Goal: Task Accomplishment & Management: Manage account settings

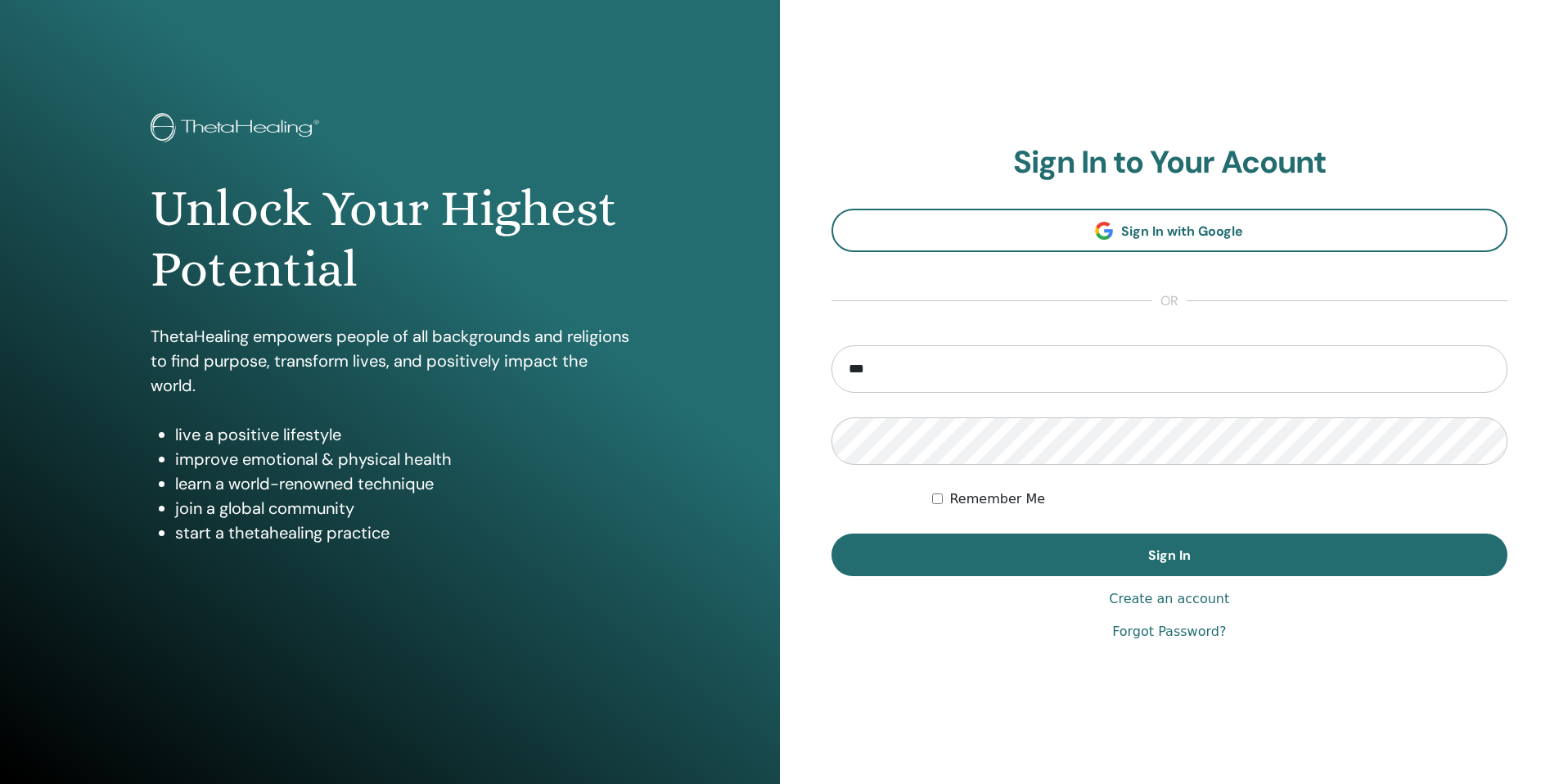
type input "**********"
click at [832, 533] on button "Sign In" at bounding box center [1170, 554] width 677 height 42
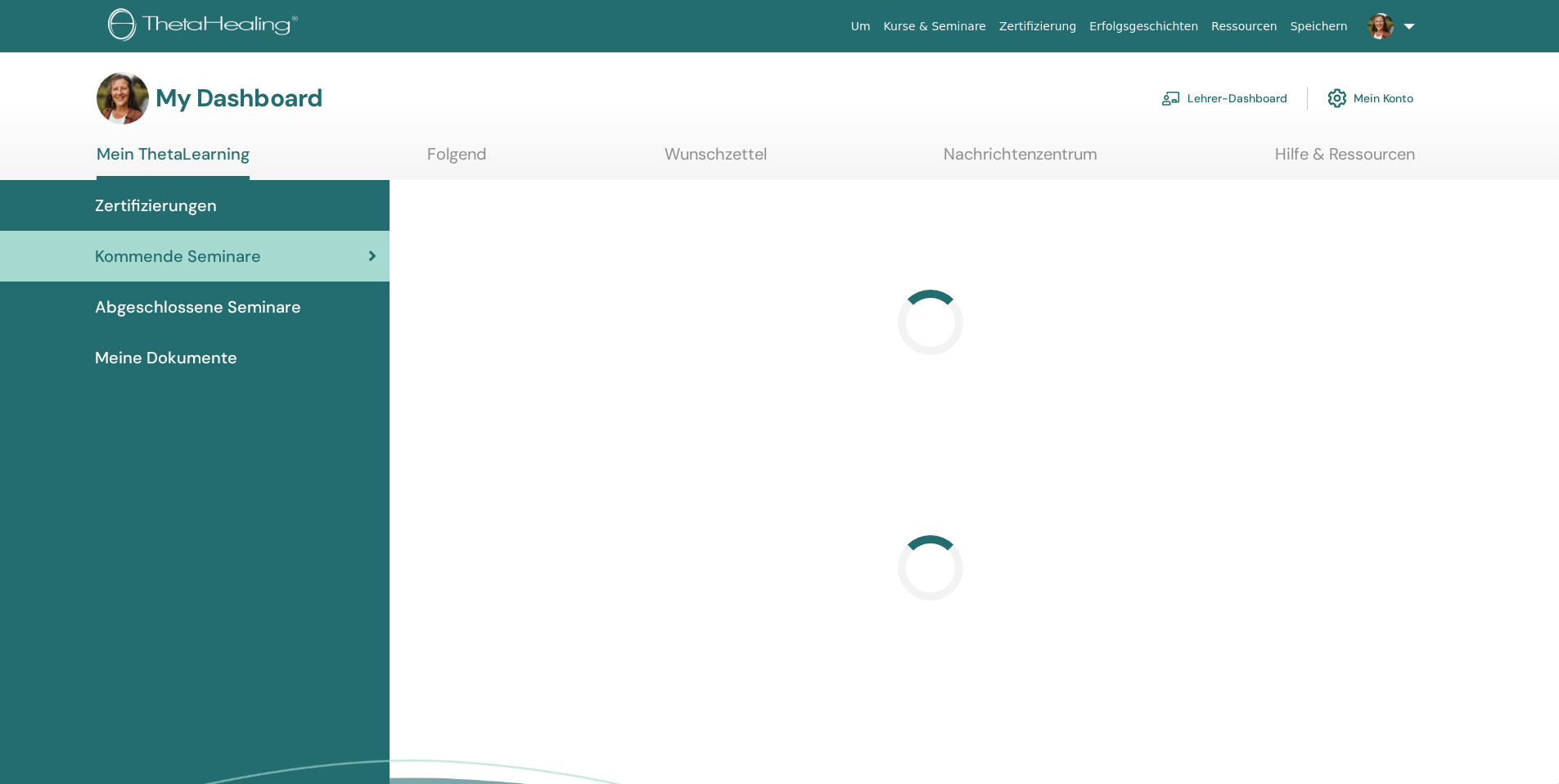
click at [1207, 102] on link "Lehrer-Dashboard" at bounding box center [1224, 98] width 126 height 36
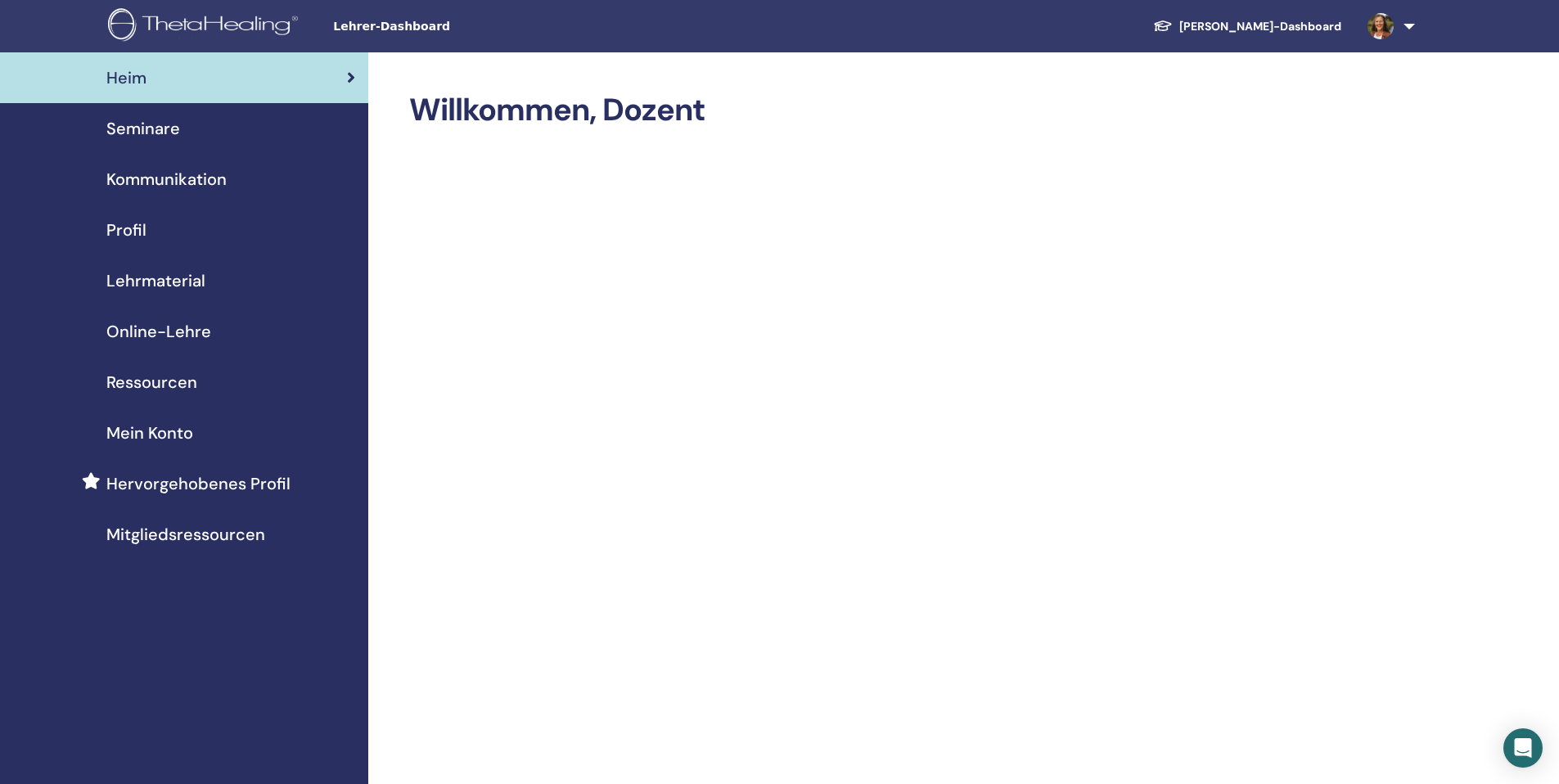
click at [134, 120] on span "Seminare" at bounding box center [143, 129] width 74 height 25
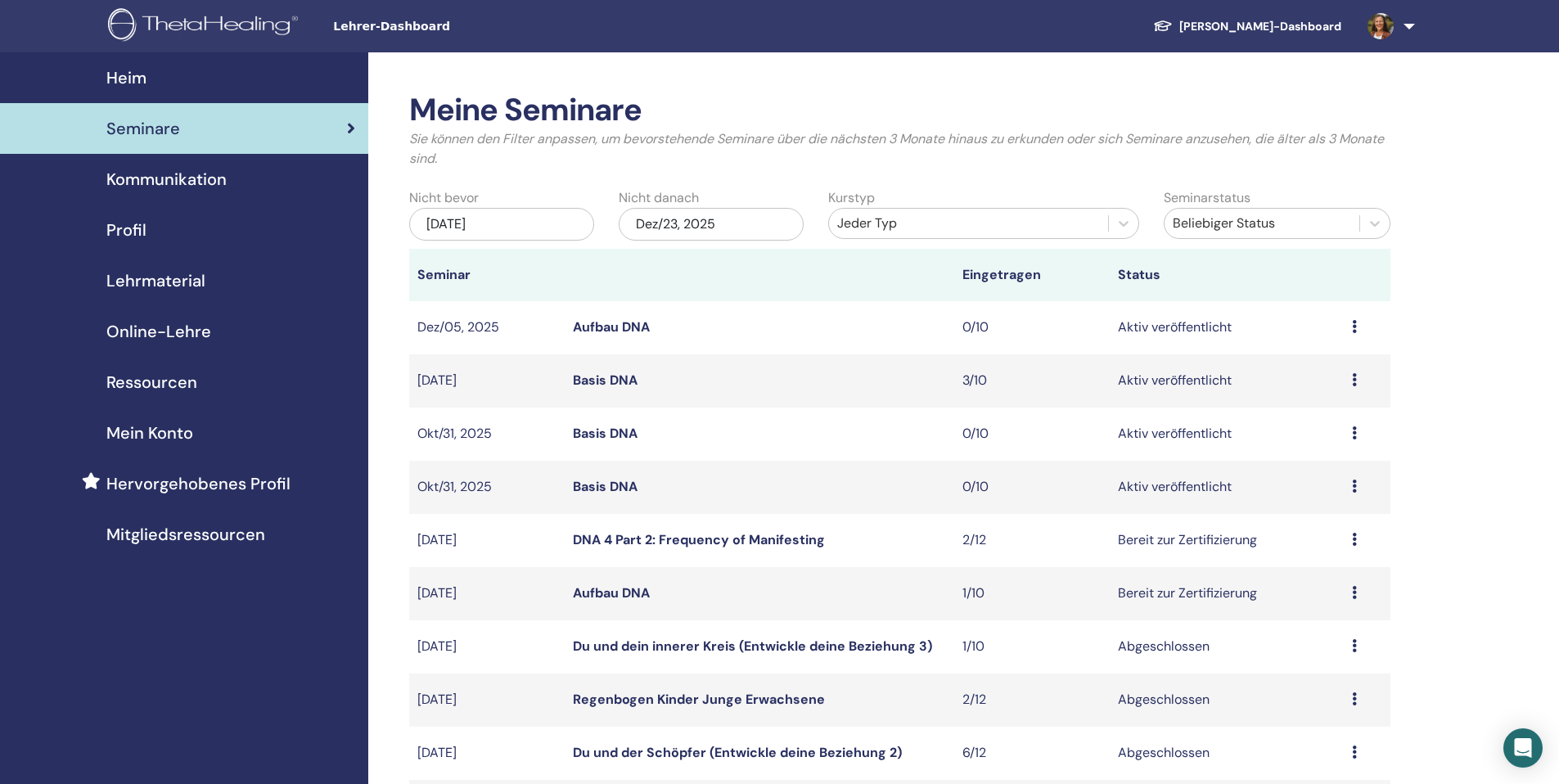
click at [637, 324] on link "Aufbau DNA" at bounding box center [611, 327] width 77 height 17
click at [1381, 22] on img at bounding box center [1381, 27] width 27 height 27
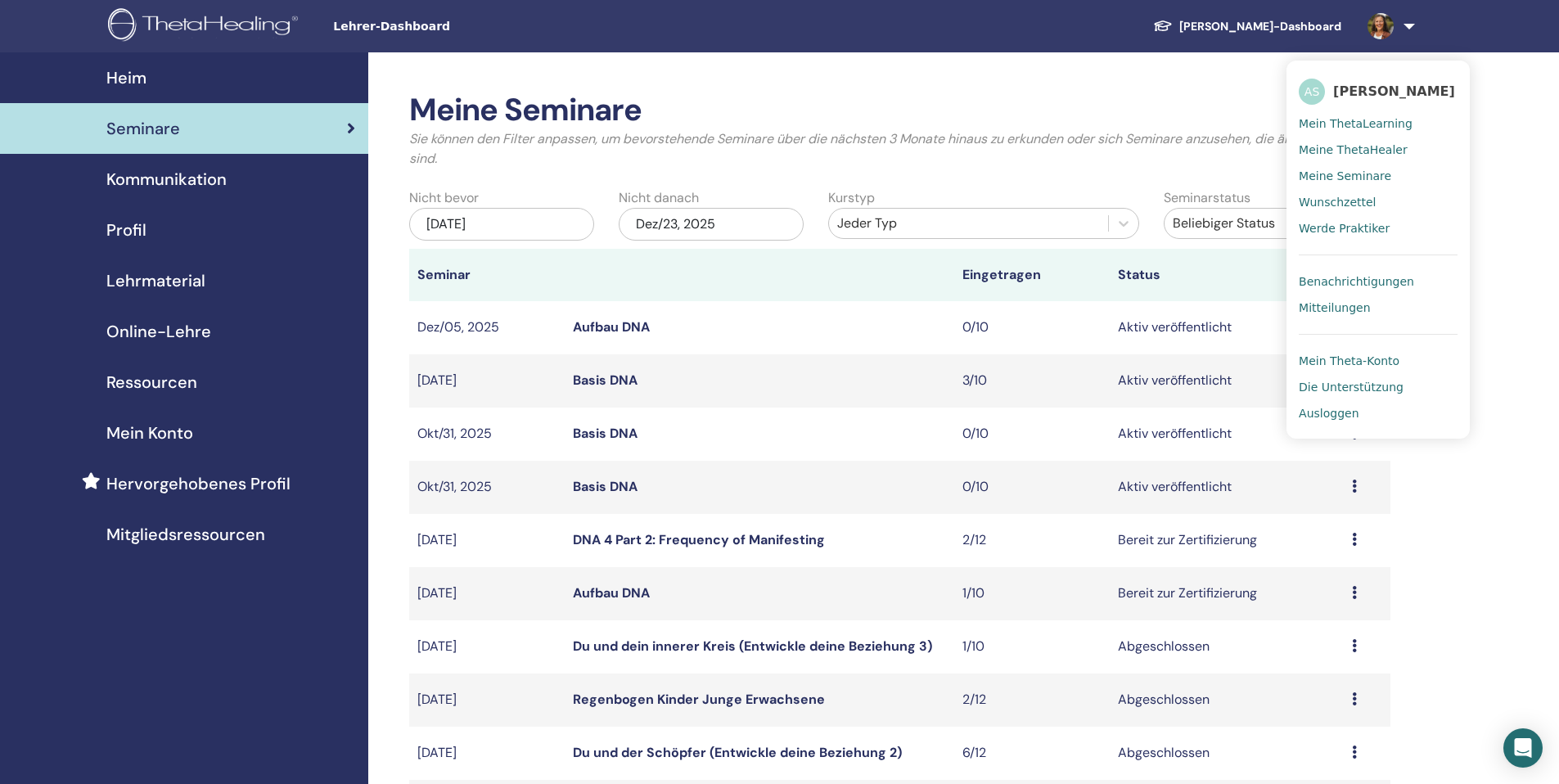
click at [1327, 410] on span "Ausloggen" at bounding box center [1329, 413] width 60 height 15
